Goal: Information Seeking & Learning: Find specific fact

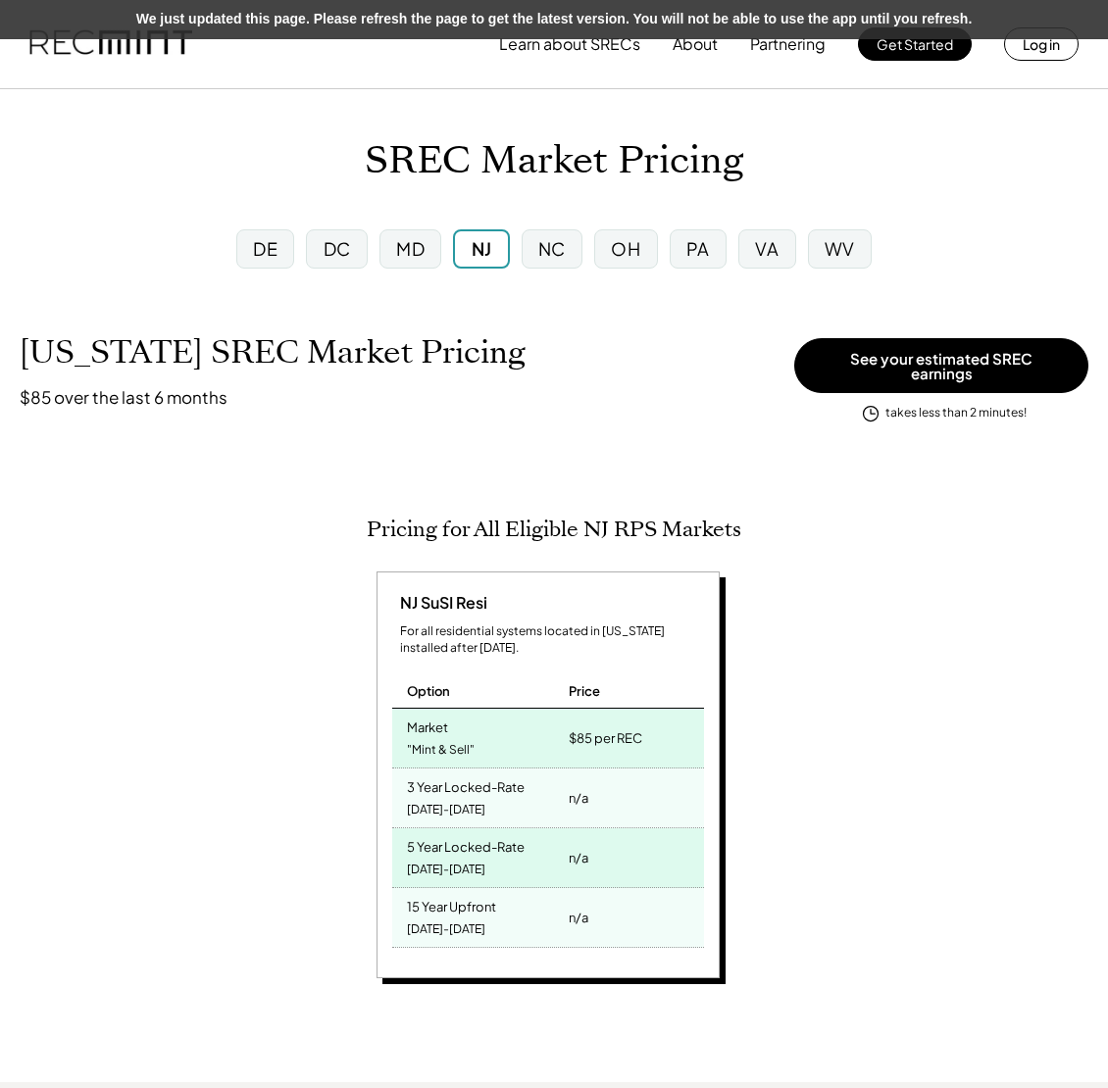
click at [342, 249] on div "DC" at bounding box center [336, 248] width 27 height 25
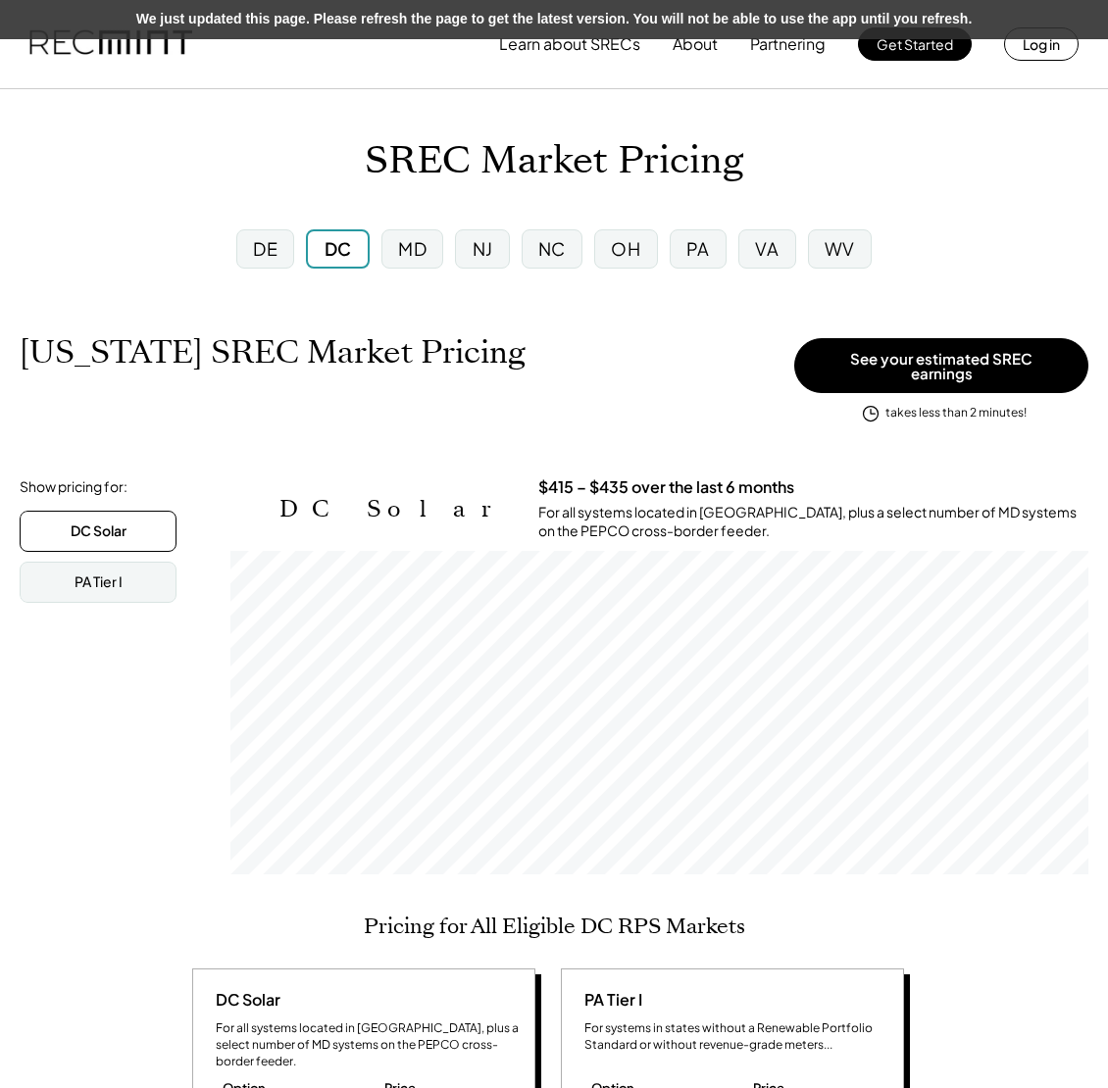
scroll to position [323, 858]
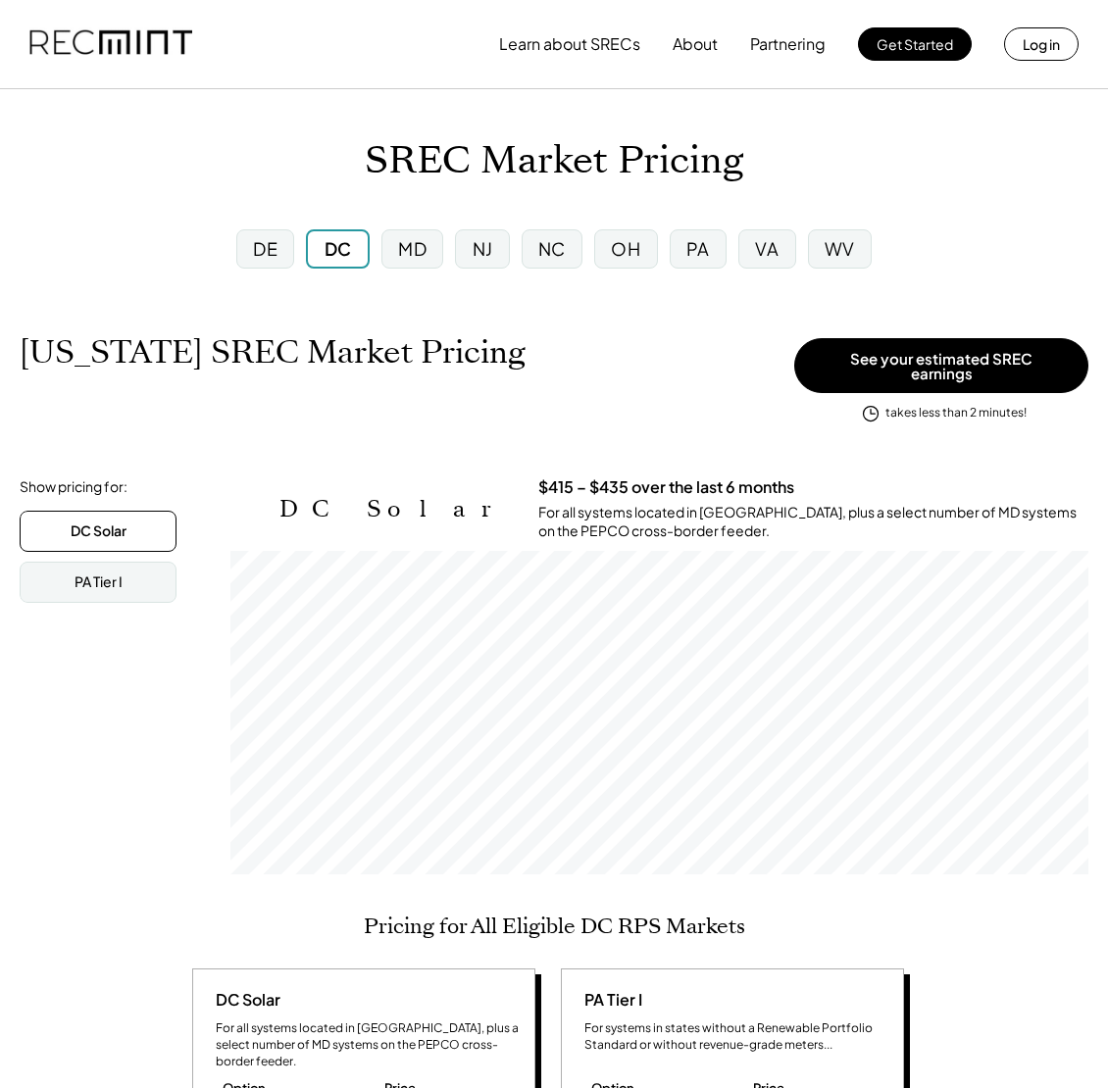
scroll to position [323, 858]
click at [347, 236] on div "DC" at bounding box center [337, 248] width 27 height 25
click at [344, 255] on div "DC" at bounding box center [337, 248] width 27 height 25
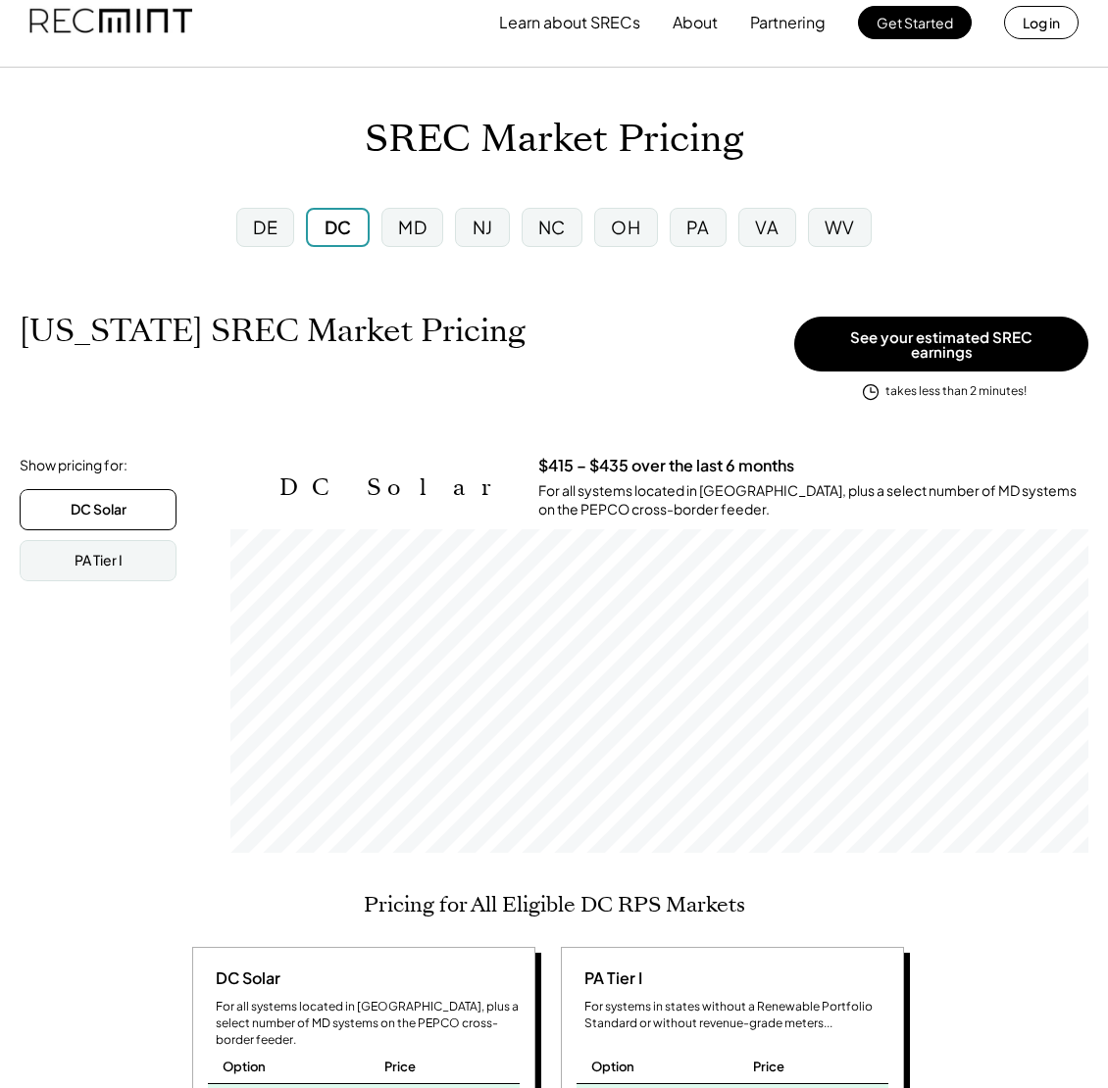
click at [502, 333] on h1 "[US_STATE] SREC Market Pricing" at bounding box center [273, 331] width 506 height 38
click at [502, 333] on h1 "District of Columbia SREC Market Pricing" at bounding box center [273, 331] width 506 height 38
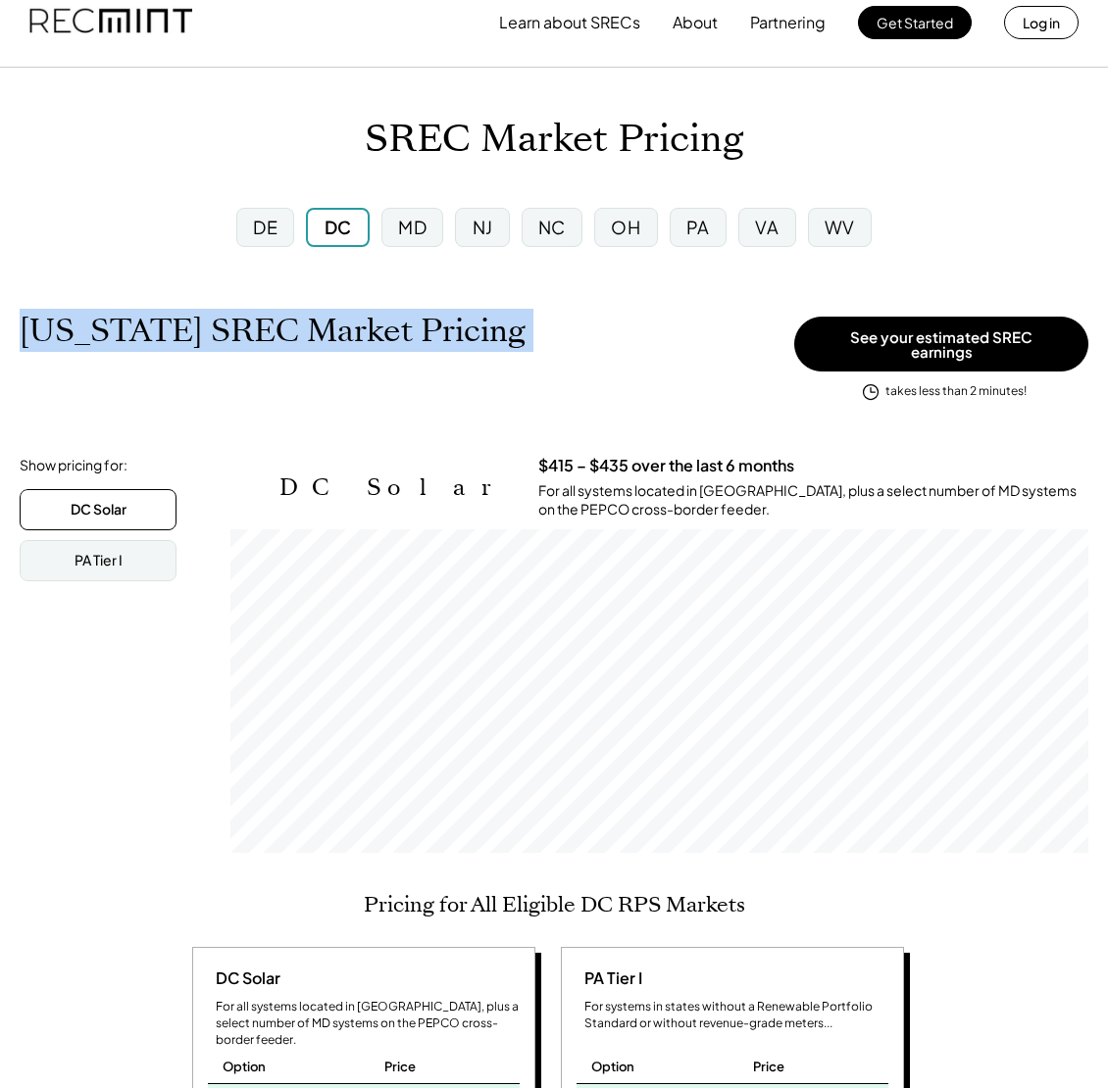
click at [502, 333] on h1 "[US_STATE] SREC Market Pricing" at bounding box center [273, 331] width 506 height 38
click at [525, 340] on h1 "[US_STATE] SREC Market Pricing" at bounding box center [273, 331] width 506 height 38
click at [639, 342] on div "District of Columbia SREC Market Pricing View other state pricing" at bounding box center [402, 351] width 765 height 78
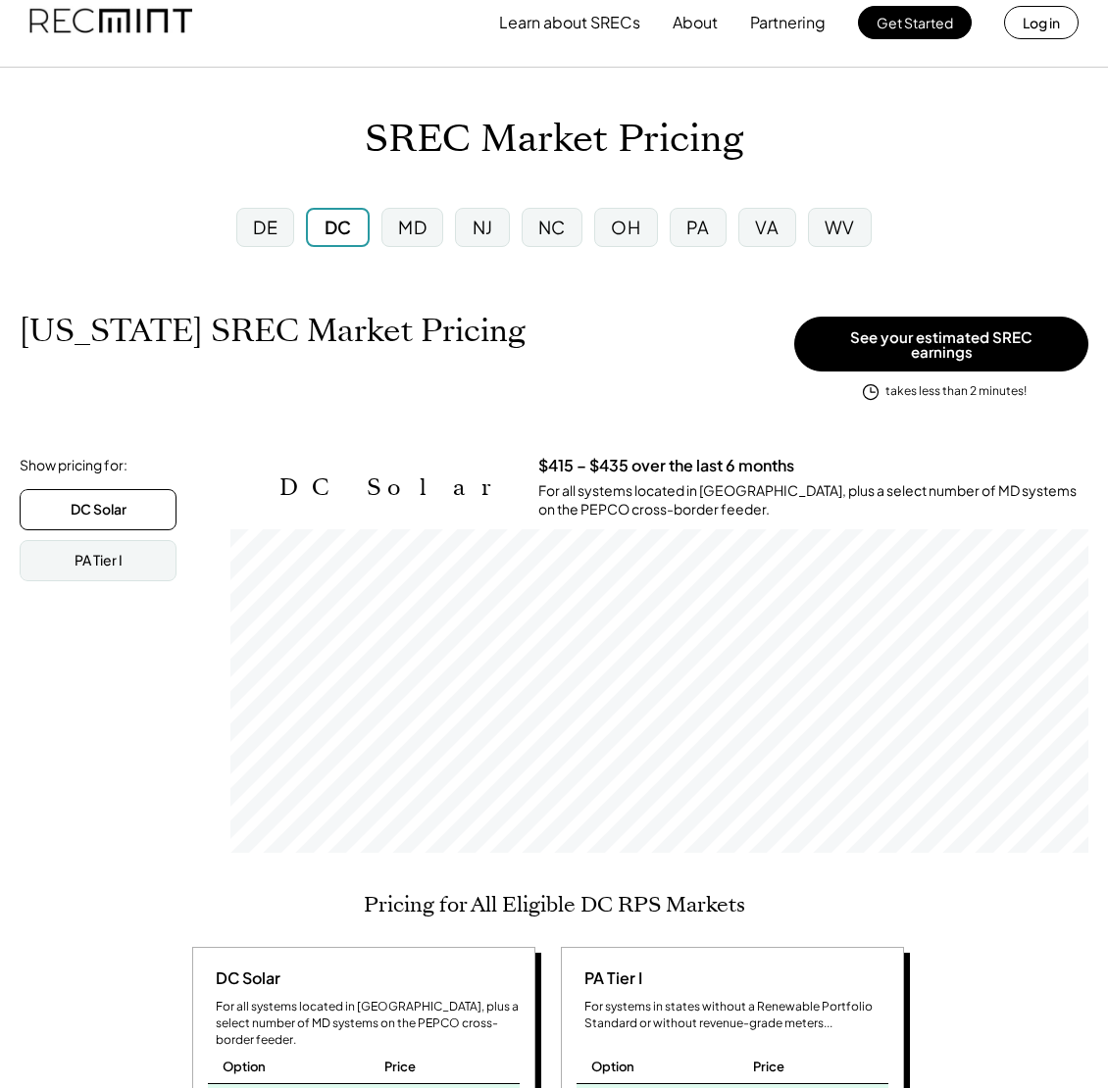
drag, startPoint x: 637, startPoint y: 336, endPoint x: 94, endPoint y: 331, distance: 543.1
click at [95, 331] on div "District of Columbia SREC Market Pricing View other state pricing" at bounding box center [402, 351] width 765 height 78
click at [93, 331] on h1 "[US_STATE] SREC Market Pricing" at bounding box center [273, 331] width 506 height 38
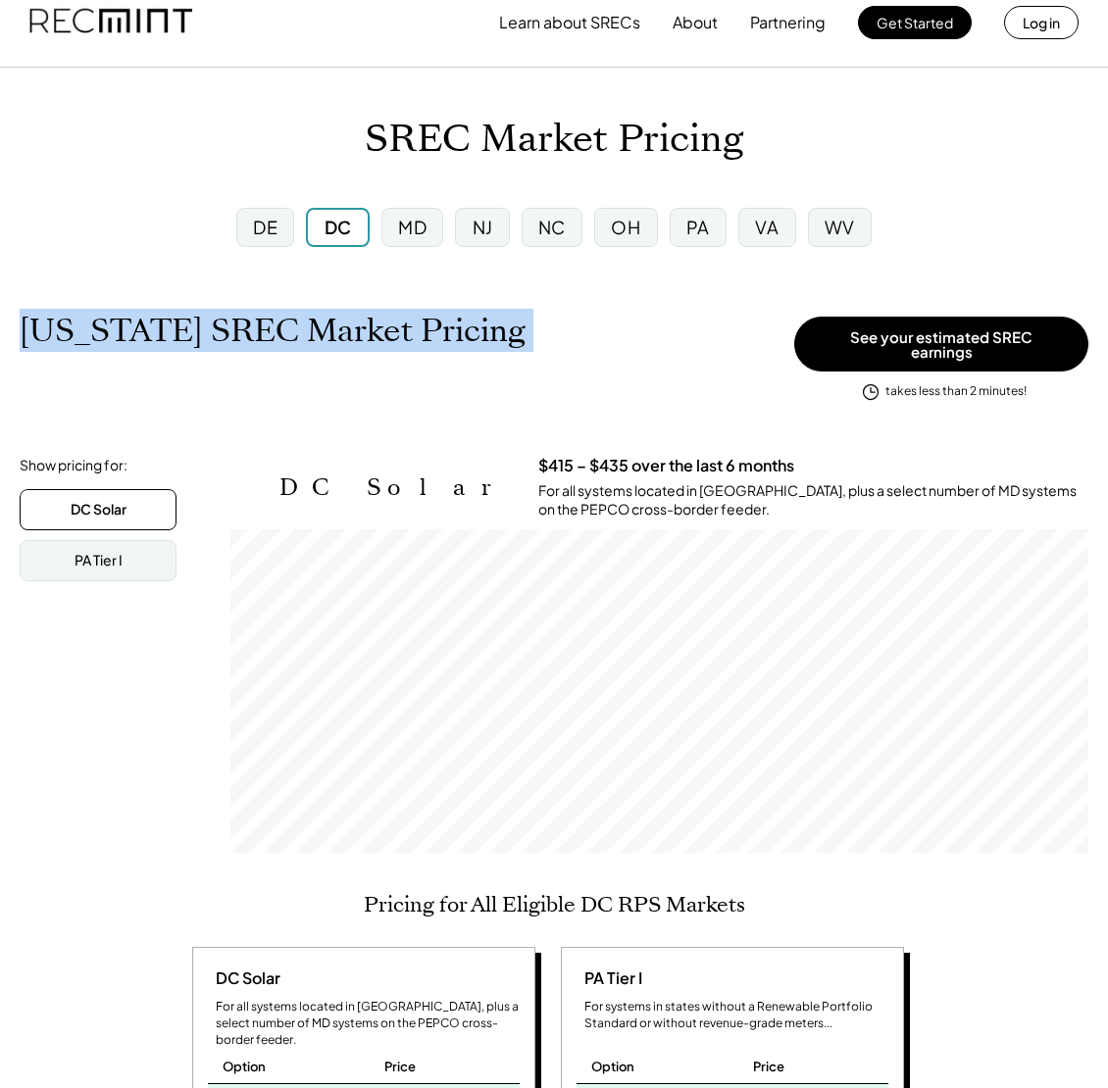
click at [93, 331] on h1 "[US_STATE] SREC Market Pricing" at bounding box center [273, 331] width 506 height 38
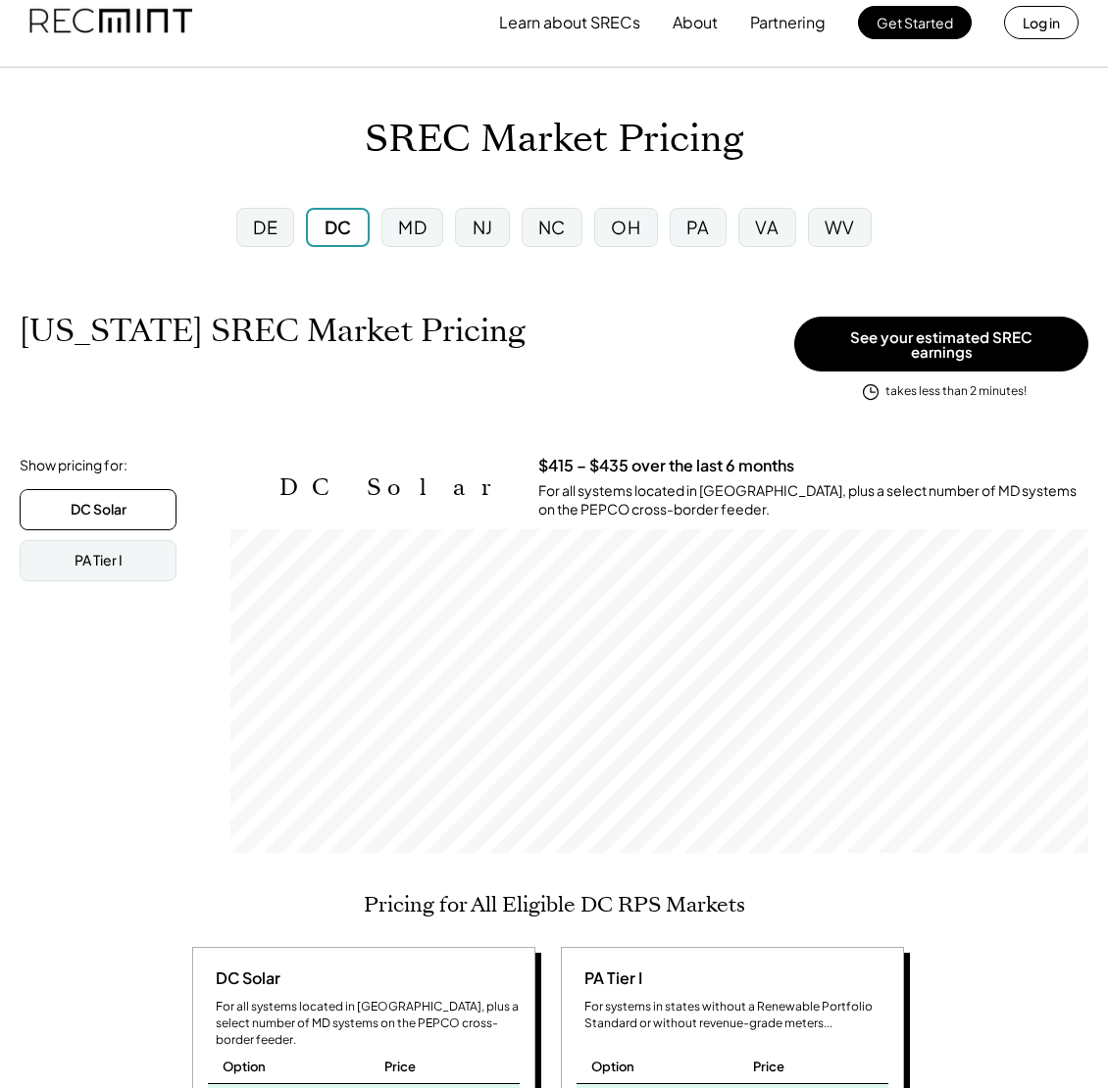
click at [477, 361] on div "District of Columbia SREC Market Pricing View other state pricing" at bounding box center [402, 351] width 765 height 78
click at [525, 334] on h1 "[US_STATE] SREC Market Pricing" at bounding box center [273, 331] width 506 height 38
click at [658, 331] on div "District of Columbia SREC Market Pricing View other state pricing" at bounding box center [402, 351] width 765 height 78
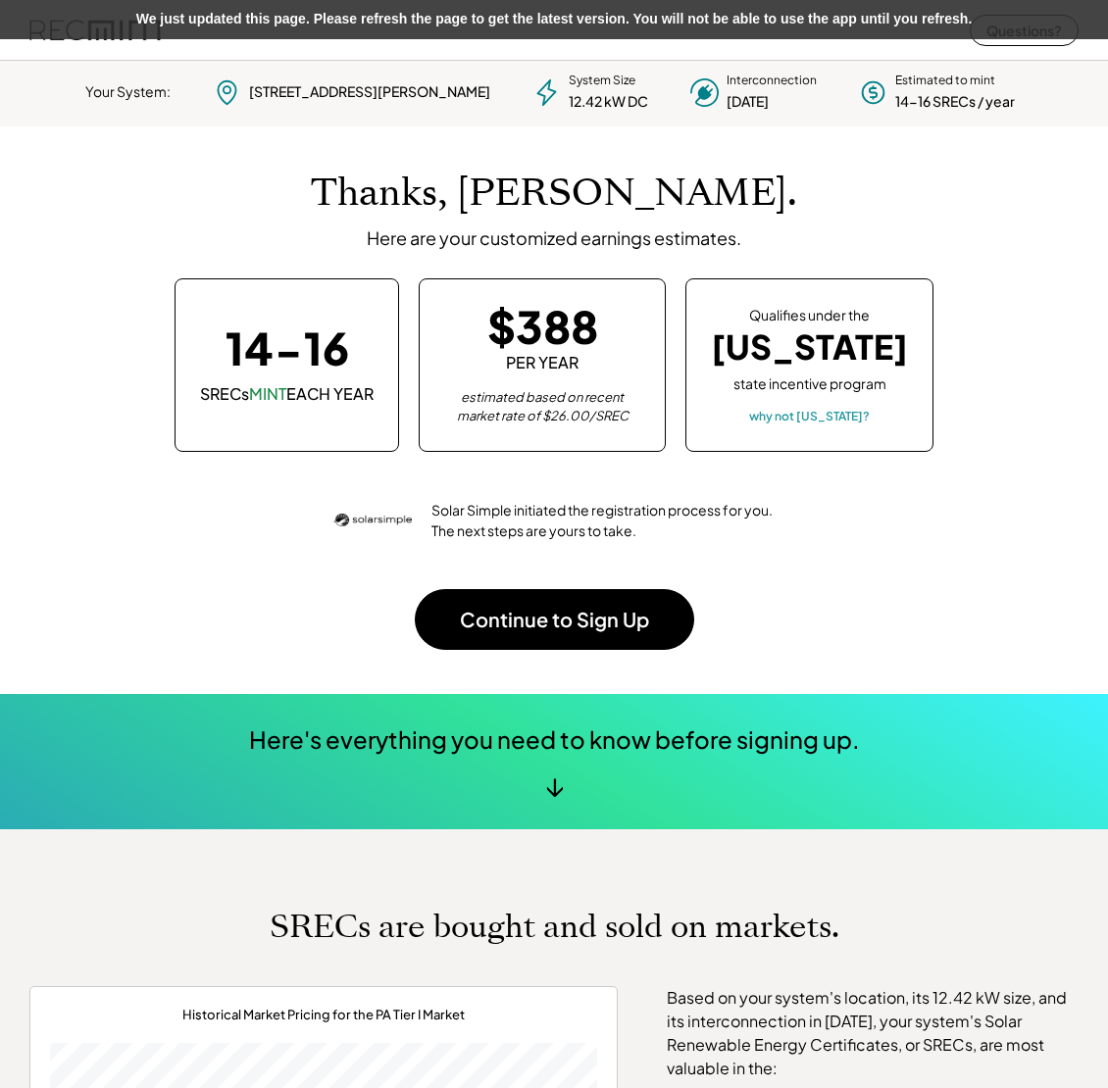
scroll to position [275, 547]
